Goal: Communication & Community: Answer question/provide support

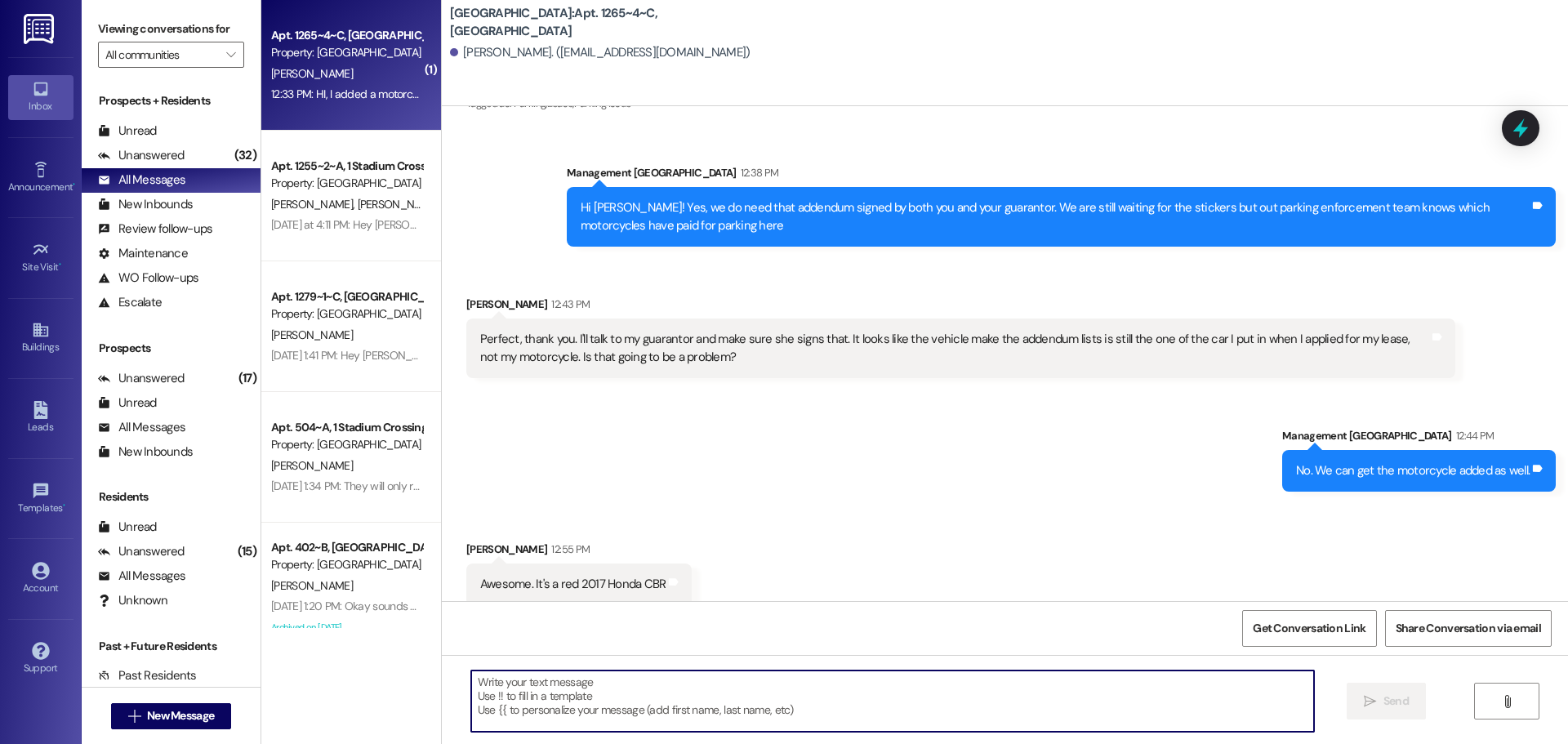
click at [548, 693] on textarea at bounding box center [892, 701] width 843 height 61
type textarea "That has been added."
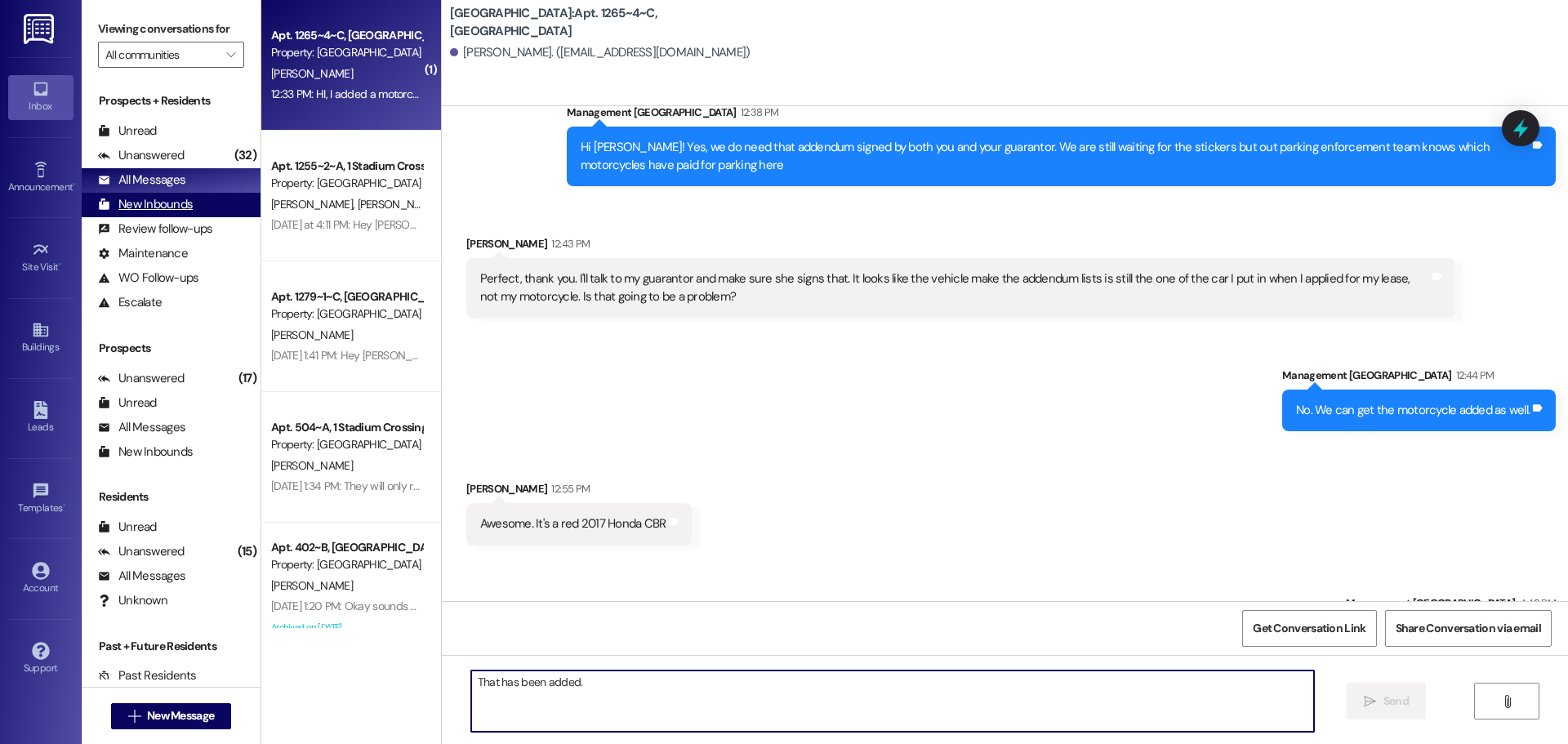
scroll to position [2665, 0]
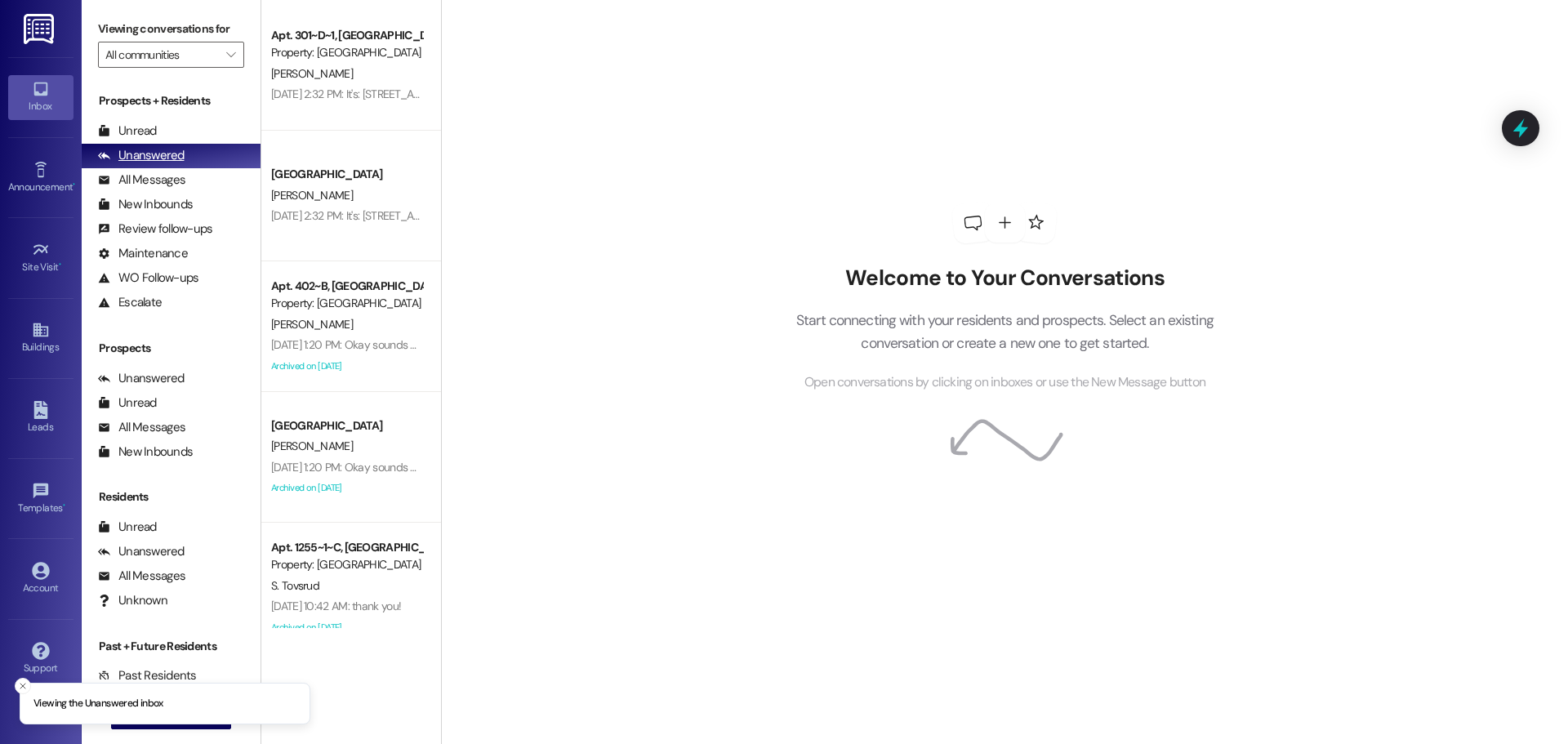
drag, startPoint x: 165, startPoint y: 172, endPoint x: 179, endPoint y: 159, distance: 19.1
click at [165, 172] on div "All Messages" at bounding box center [141, 180] width 87 height 17
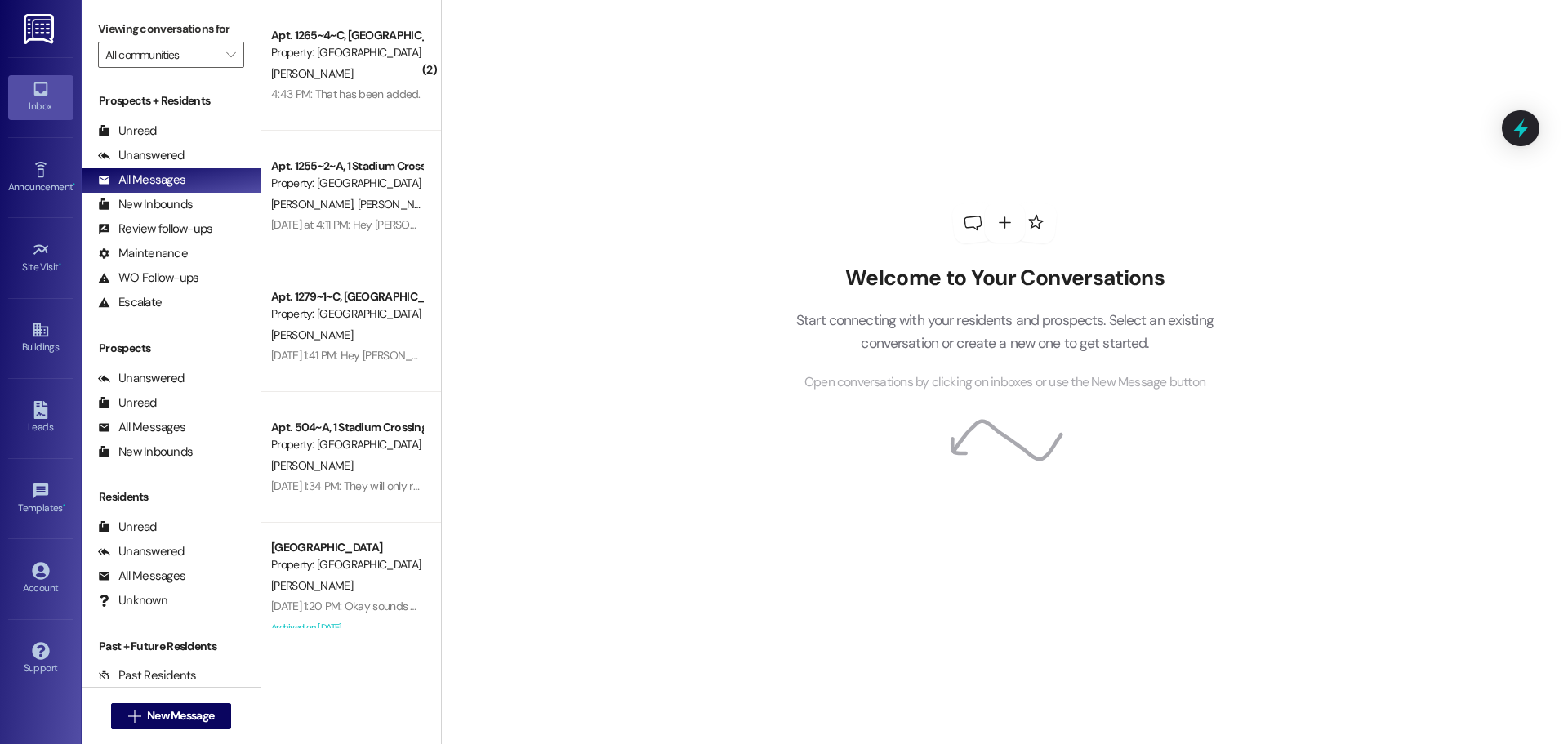
click at [337, 103] on div "4:43 PM: That has been added. 4:43 PM: That has been added." at bounding box center [346, 94] width 154 height 20
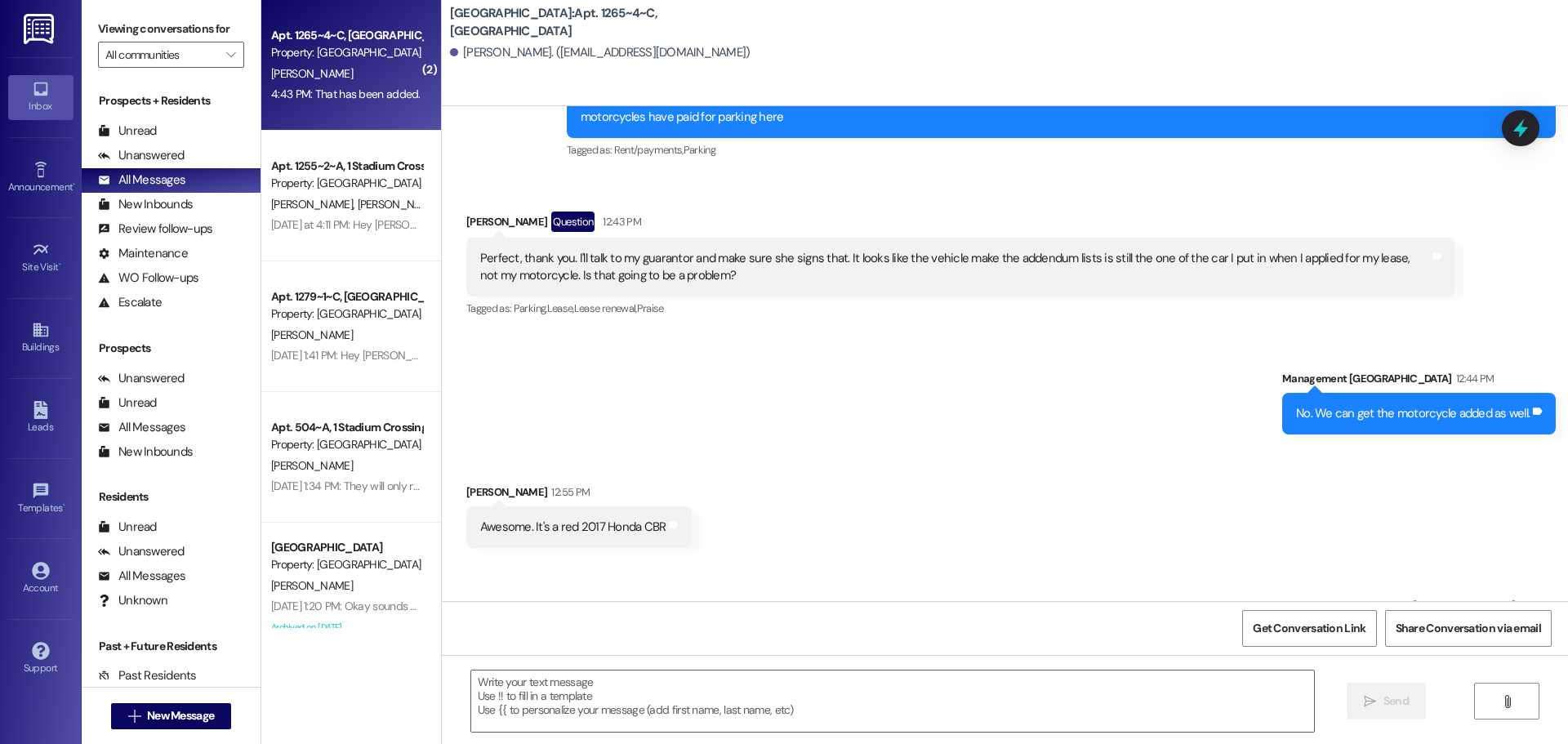
scroll to position [2716, 0]
